Goal: Transaction & Acquisition: Purchase product/service

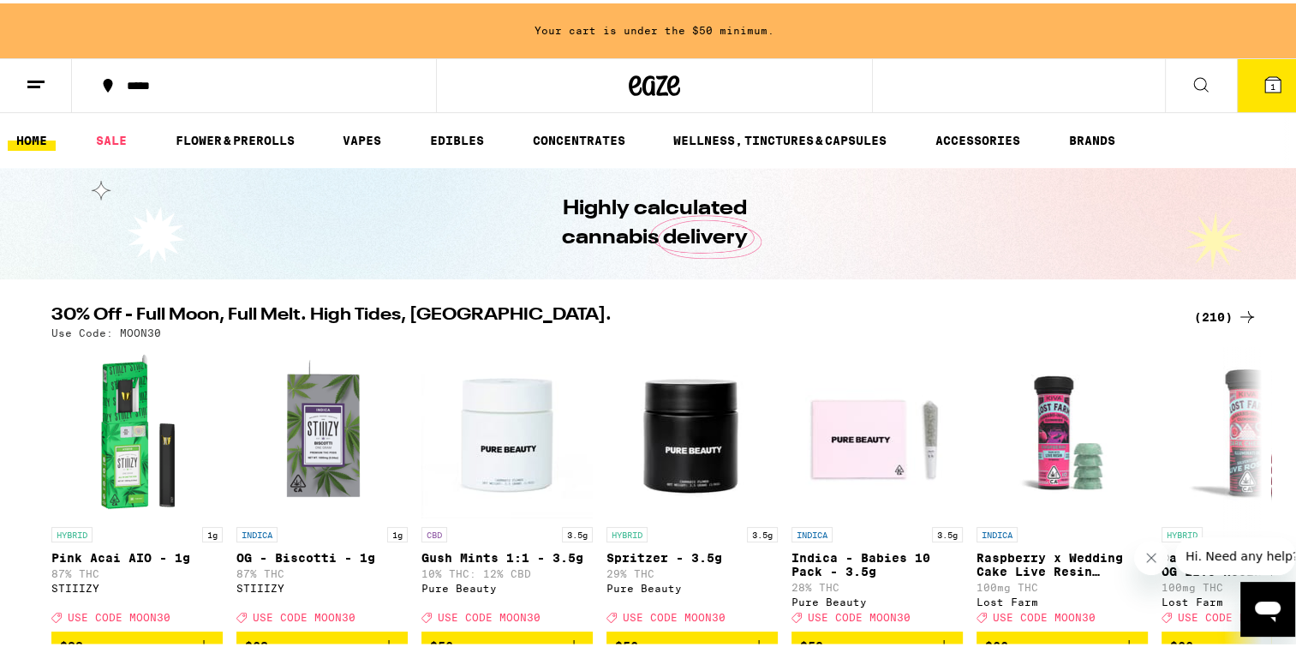
click at [39, 78] on line at bounding box center [35, 78] width 17 height 0
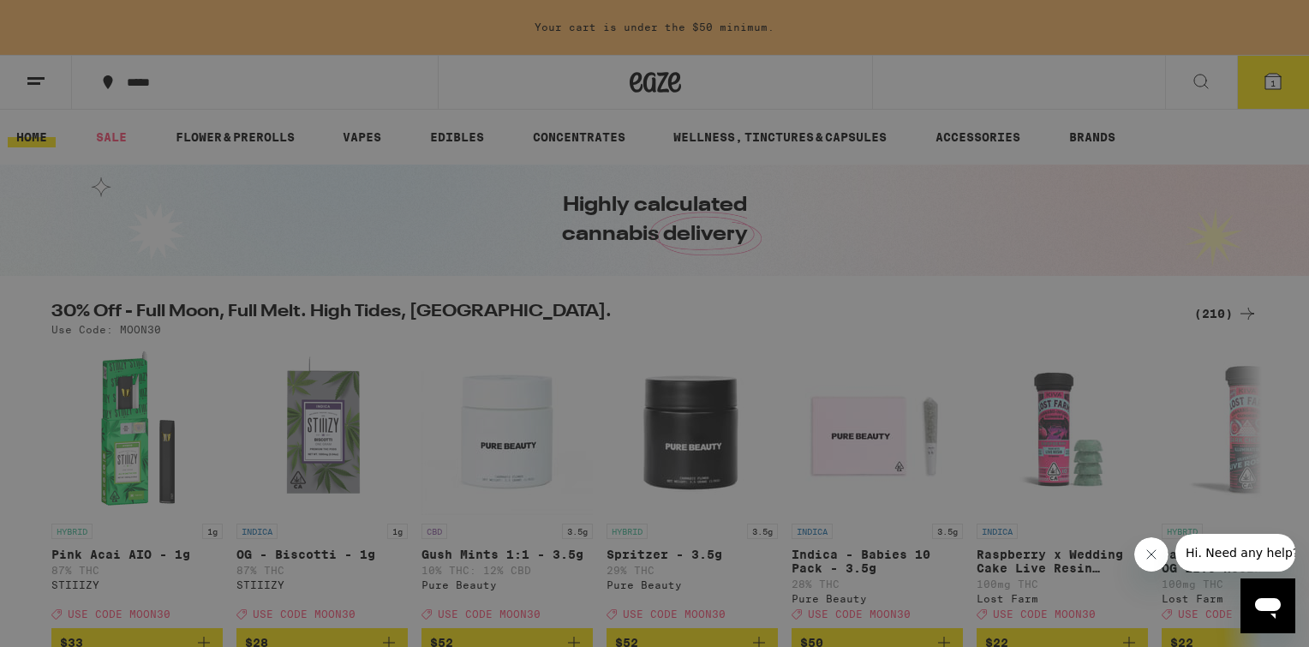
click at [371, 112] on icon at bounding box center [378, 113] width 14 height 12
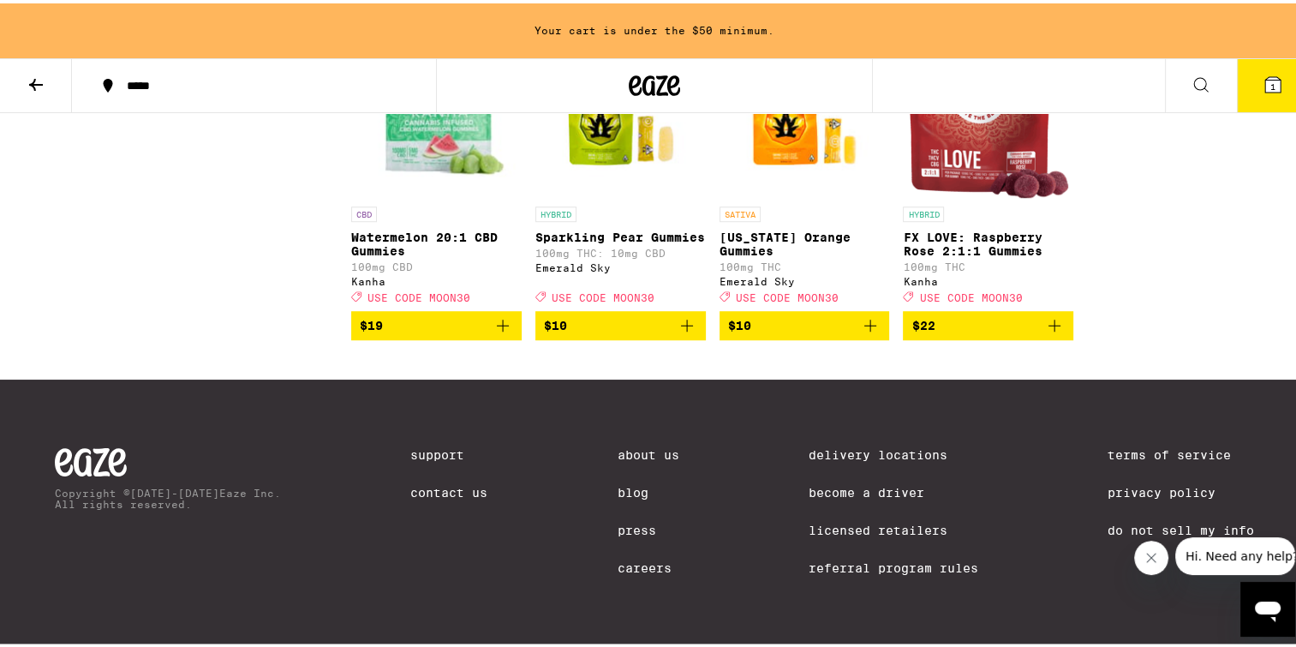
scroll to position [884, 0]
